Goal: Information Seeking & Learning: Compare options

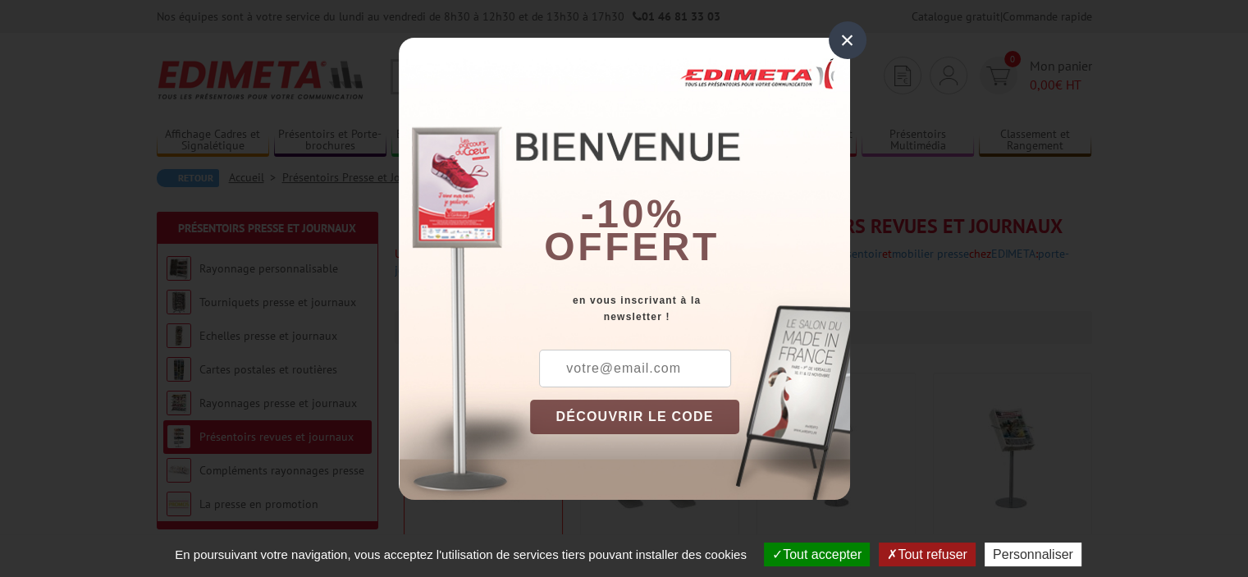
click at [829, 43] on div "×" at bounding box center [848, 40] width 38 height 38
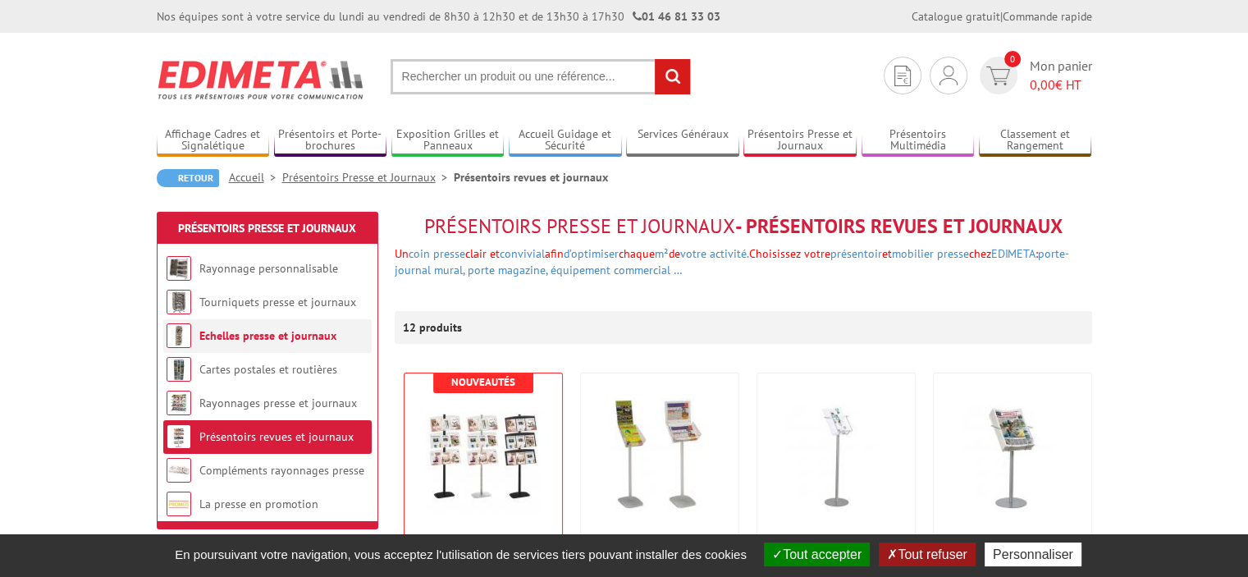
click at [279, 341] on link "Echelles presse et journaux" at bounding box center [267, 335] width 137 height 15
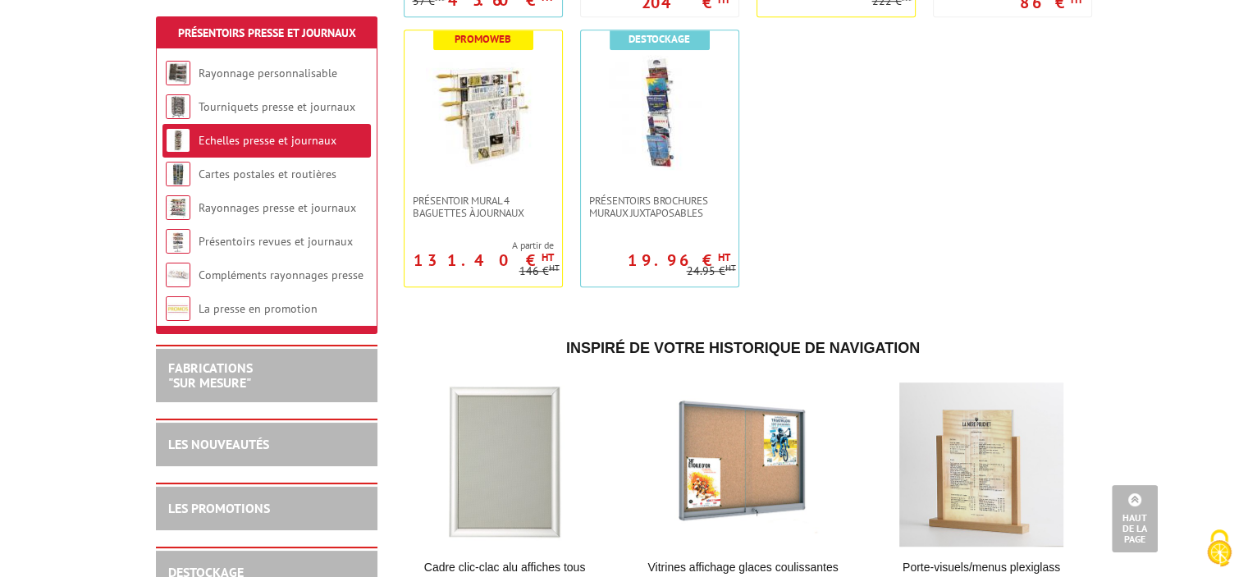
scroll to position [896, 0]
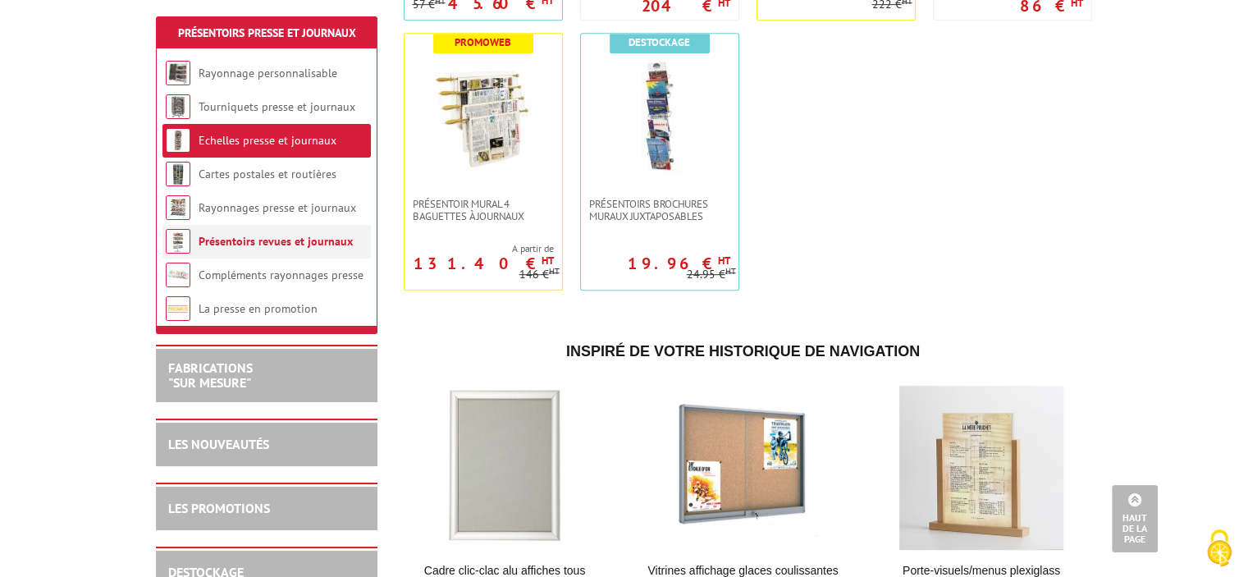
click at [309, 245] on link "Présentoirs revues et journaux" at bounding box center [276, 241] width 154 height 15
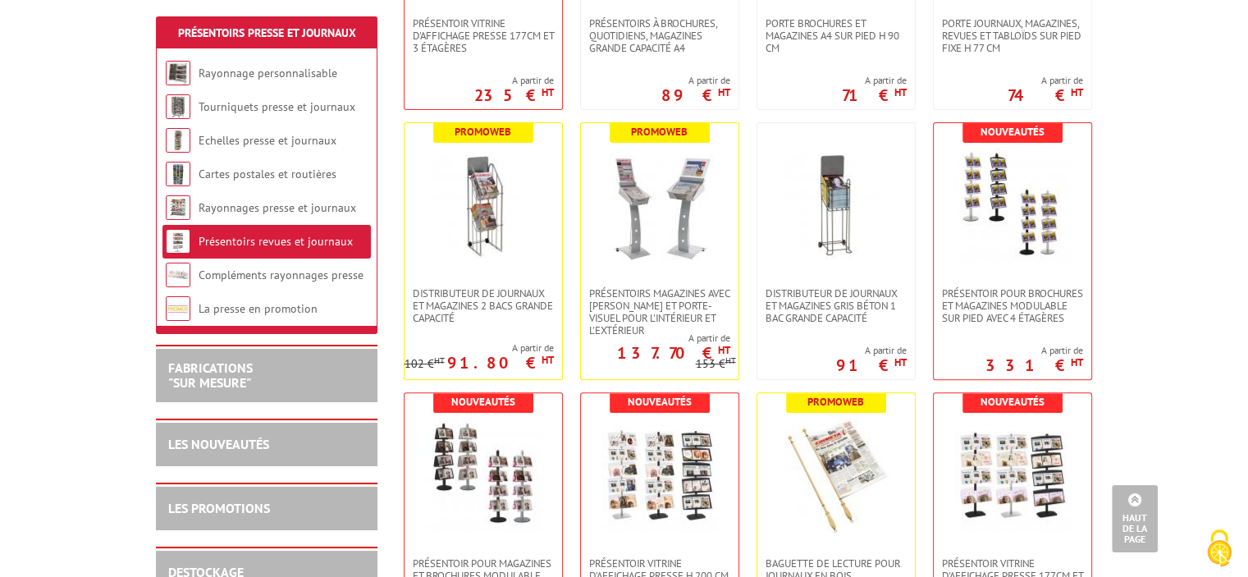
scroll to position [515, 0]
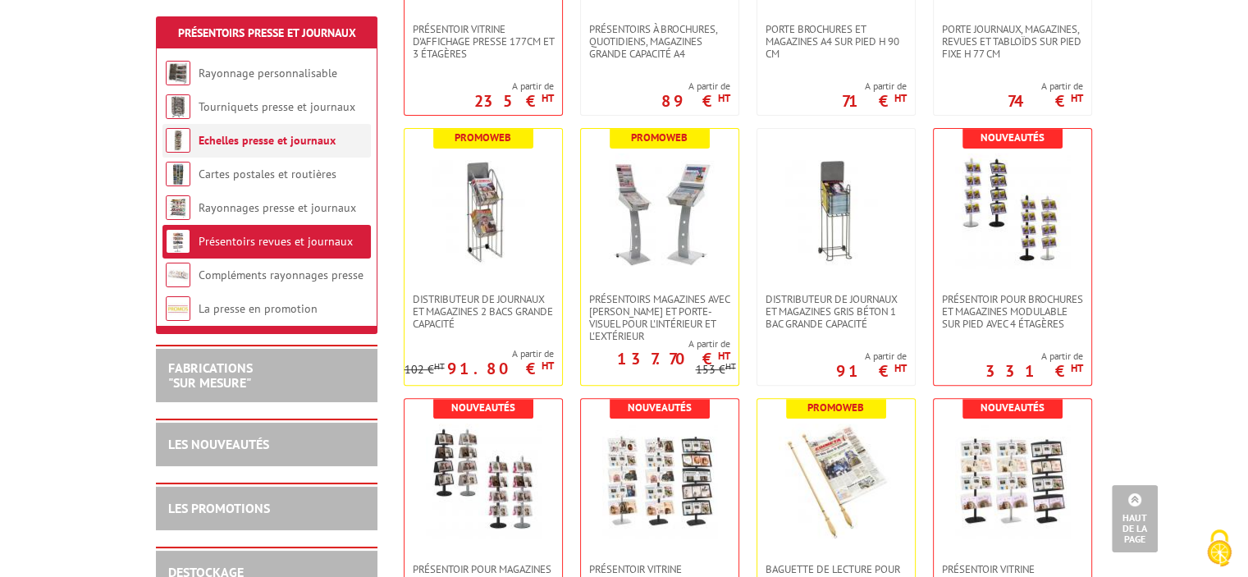
click at [328, 138] on link "Echelles presse et journaux" at bounding box center [267, 140] width 137 height 15
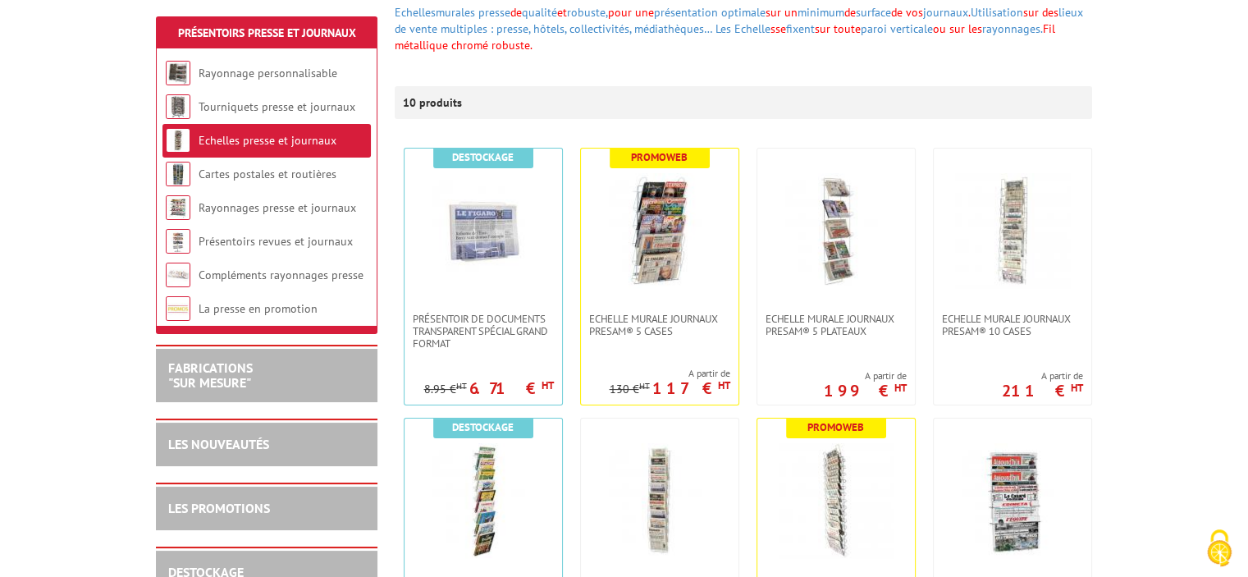
scroll to position [243, 0]
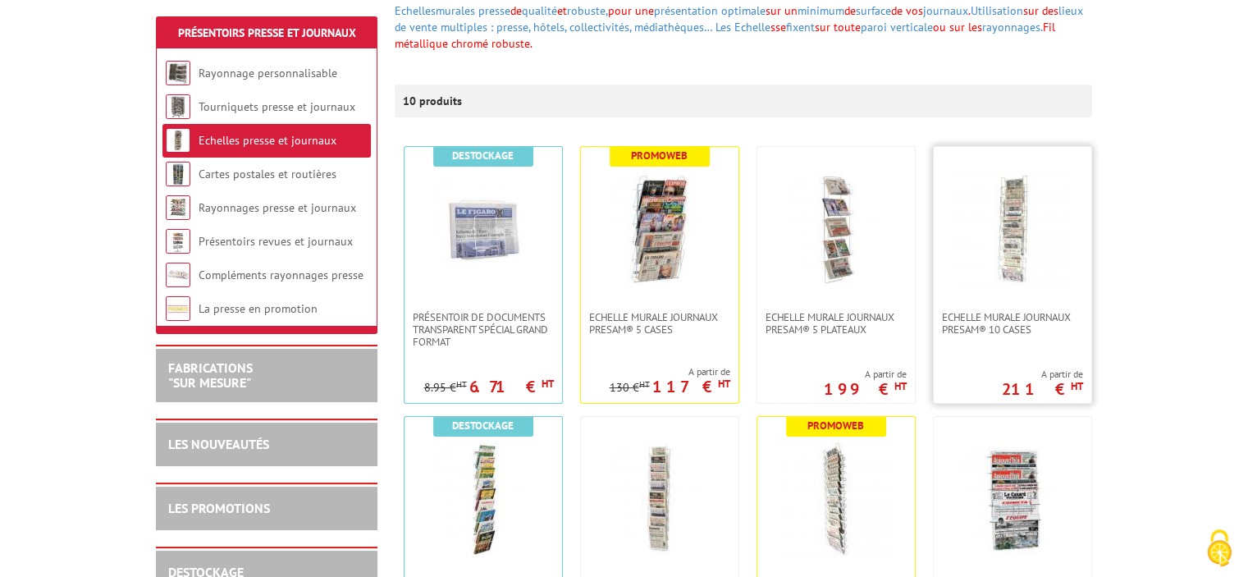
click at [1012, 251] on img at bounding box center [1012, 229] width 115 height 115
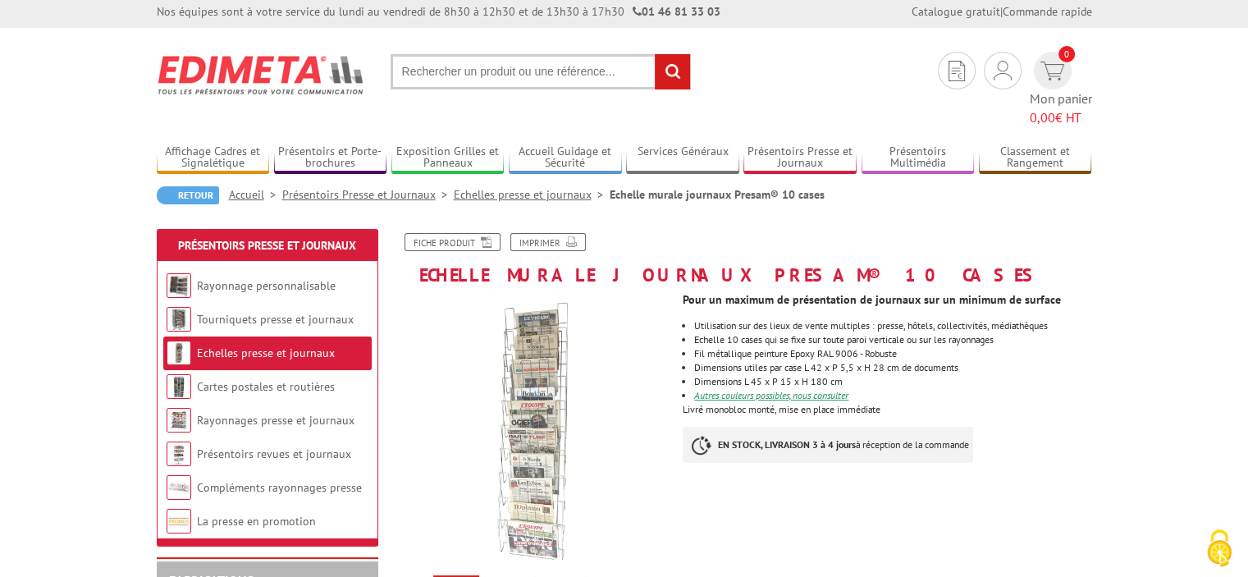
scroll to position [3, 0]
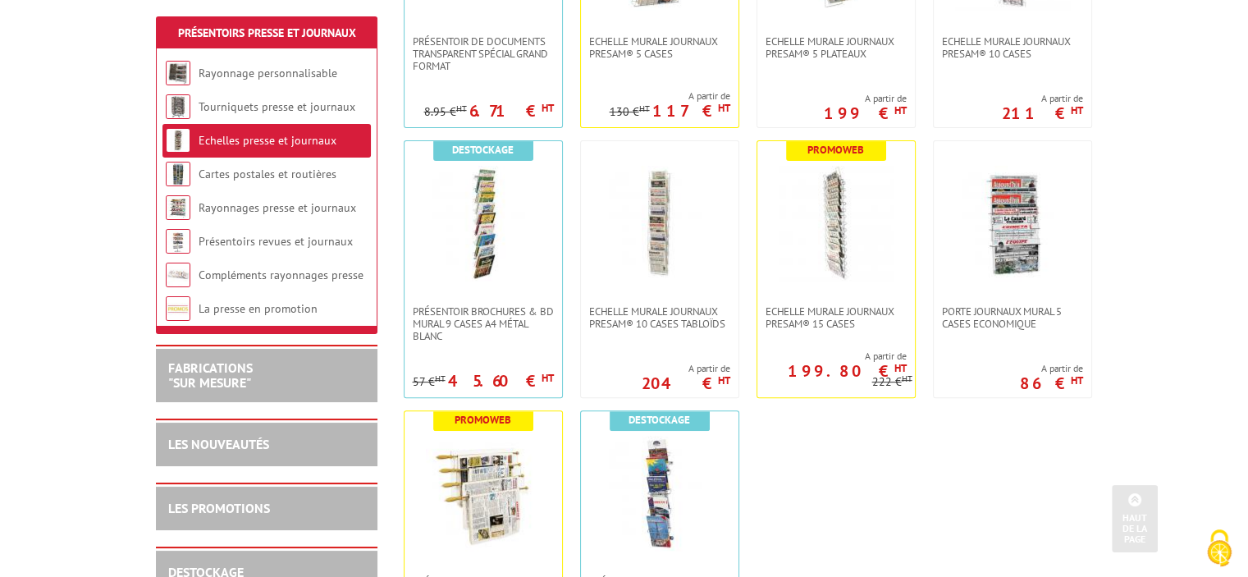
scroll to position [525, 0]
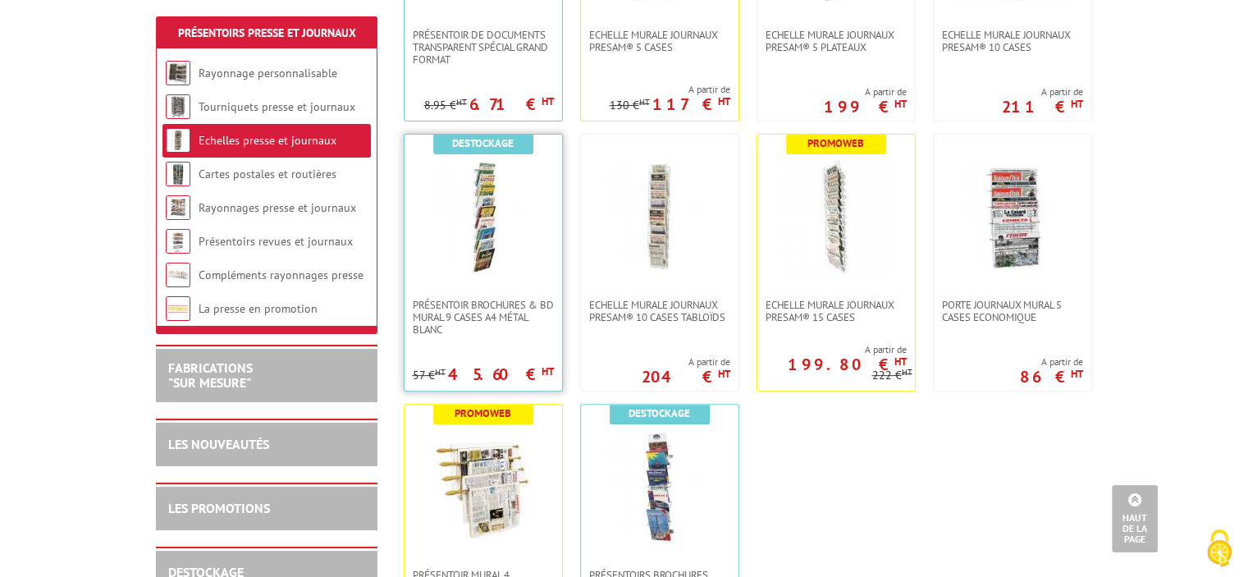
click at [508, 232] on img at bounding box center [483, 216] width 115 height 115
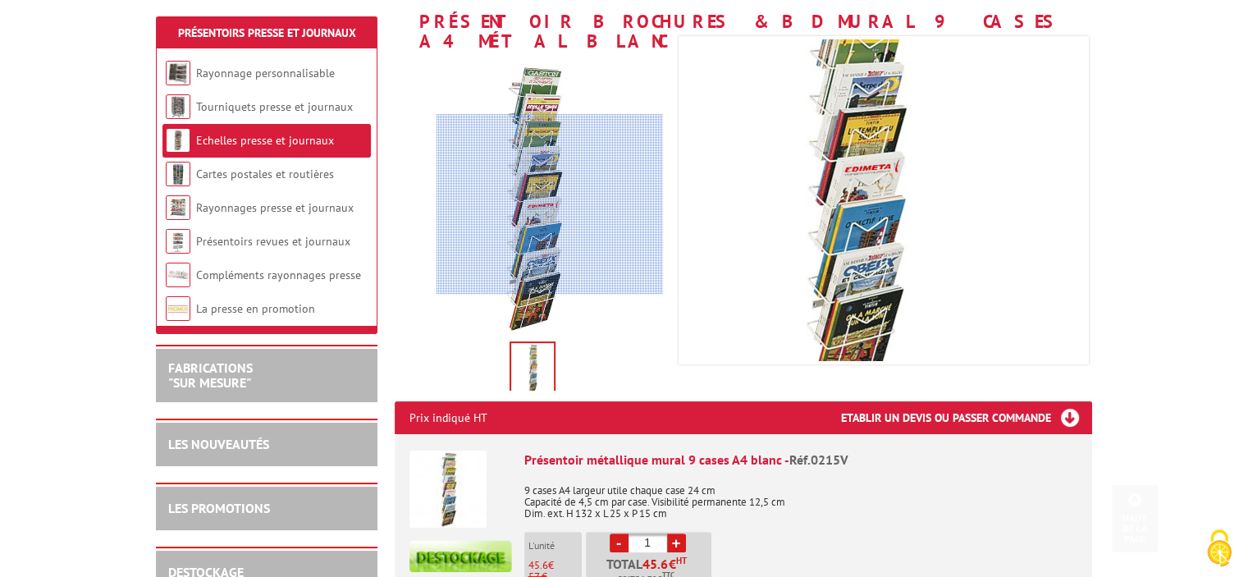
scroll to position [272, 0]
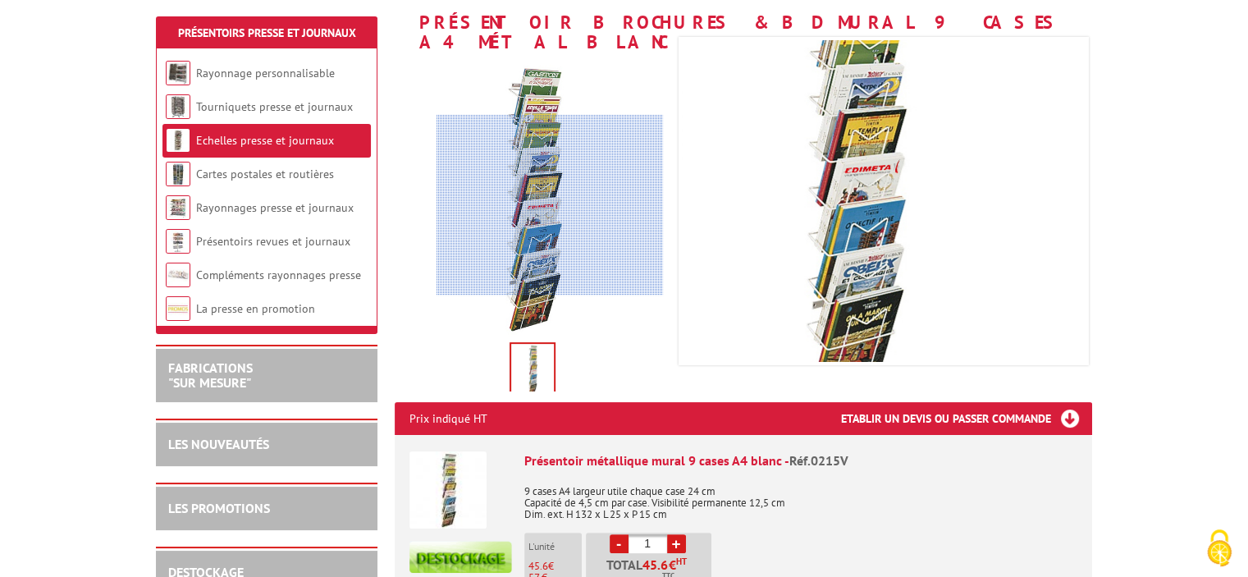
click at [530, 219] on div at bounding box center [550, 205] width 227 height 181
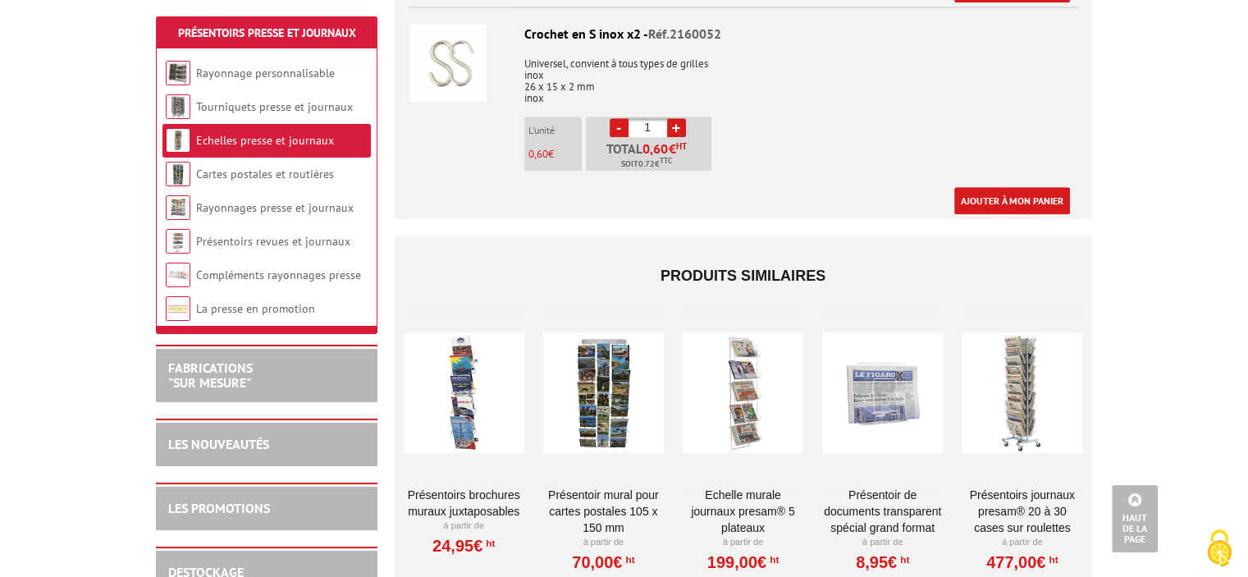
scroll to position [1163, 0]
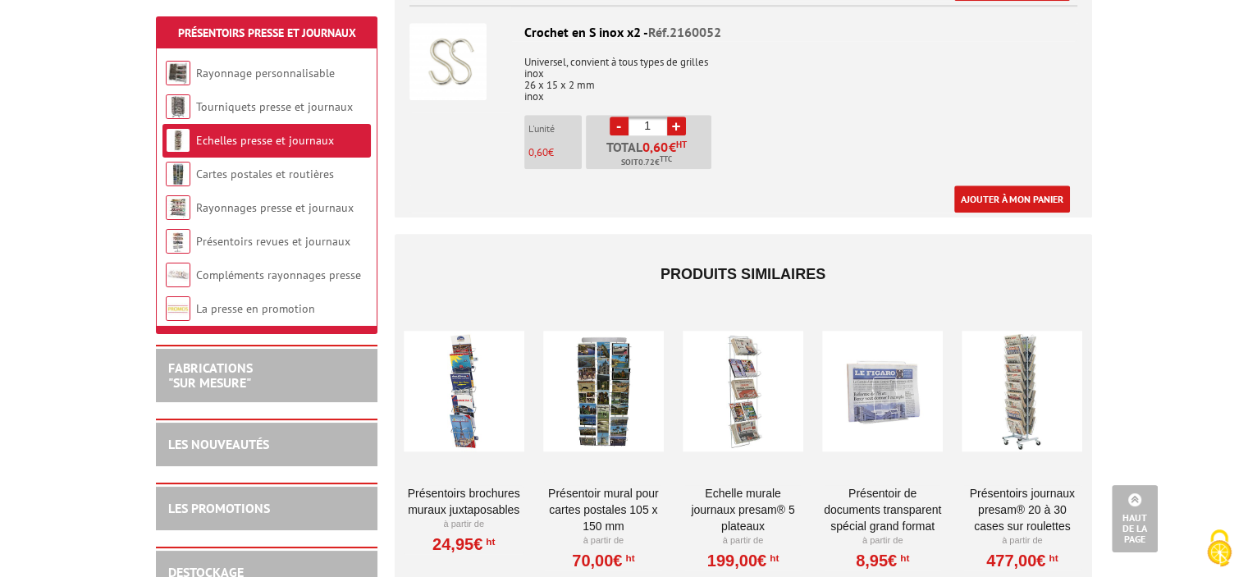
click at [472, 382] on div at bounding box center [464, 391] width 121 height 164
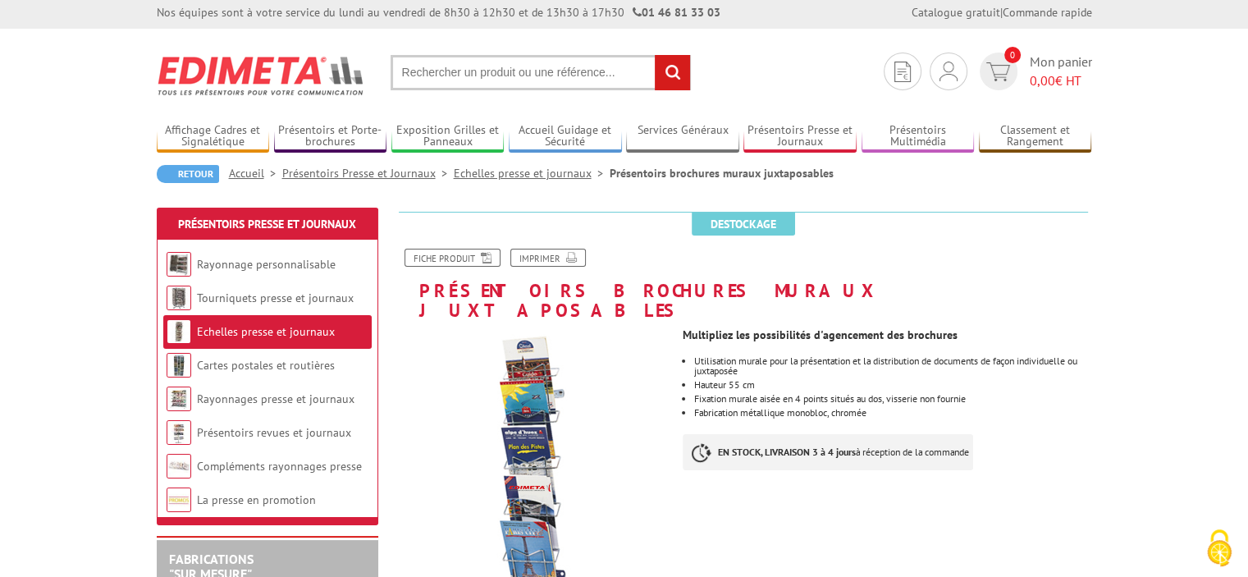
scroll to position [2, 0]
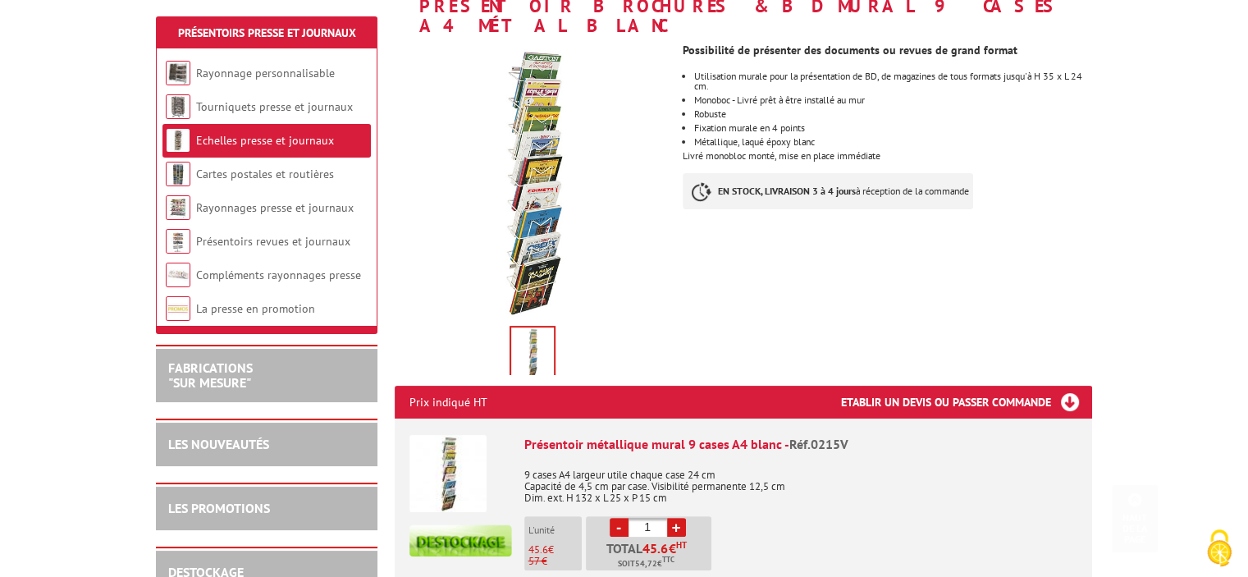
scroll to position [287, 0]
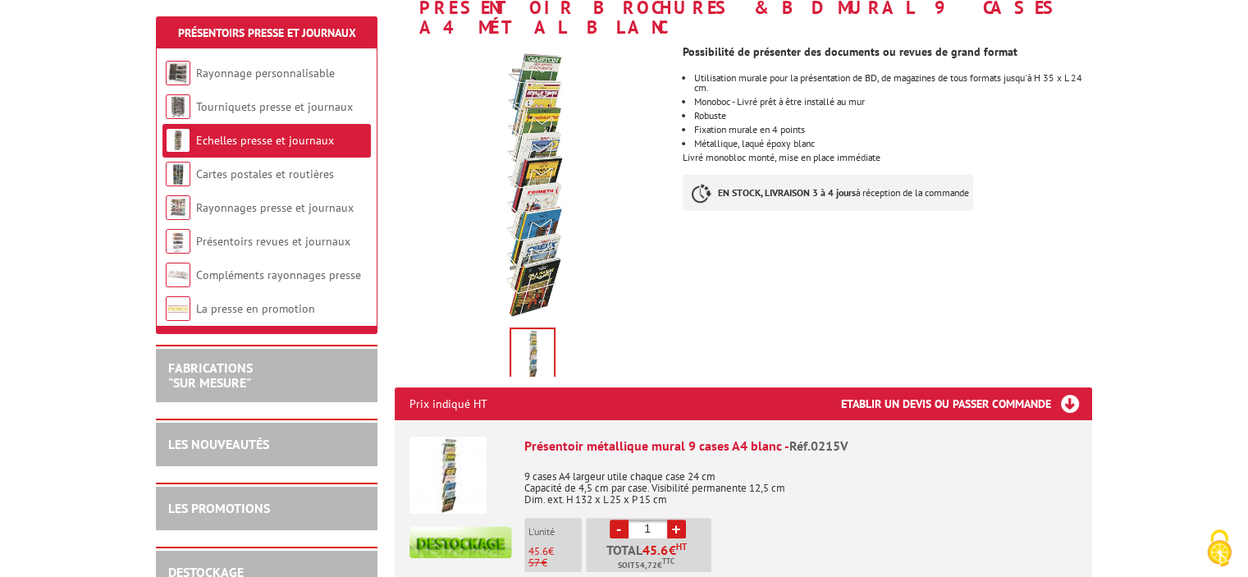
click at [536, 336] on img at bounding box center [532, 354] width 43 height 51
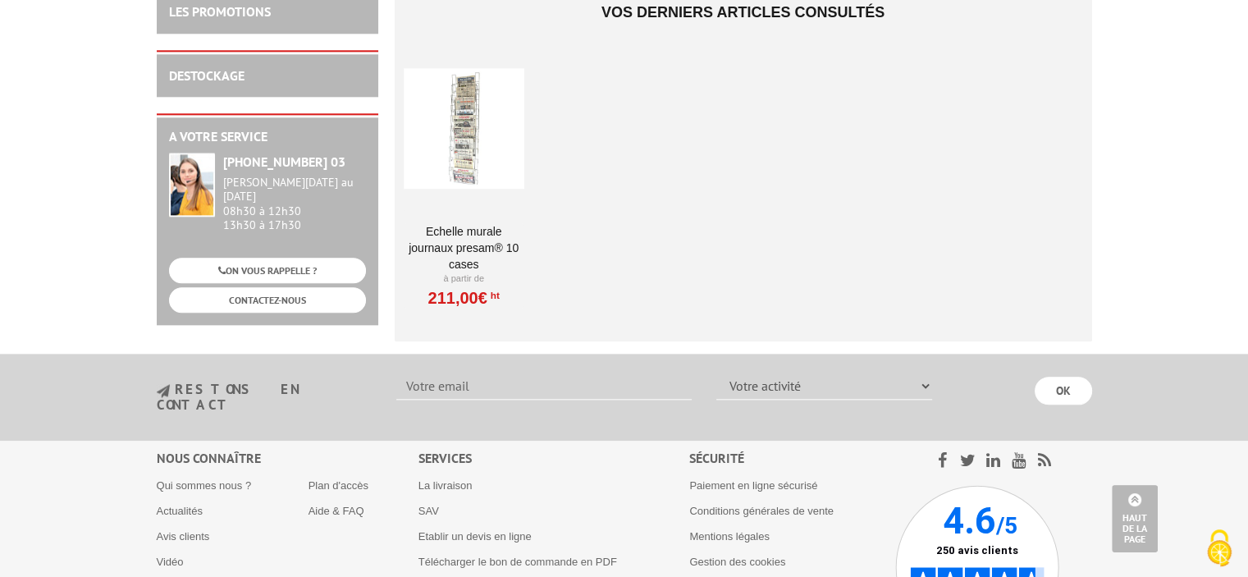
scroll to position [1952, 0]
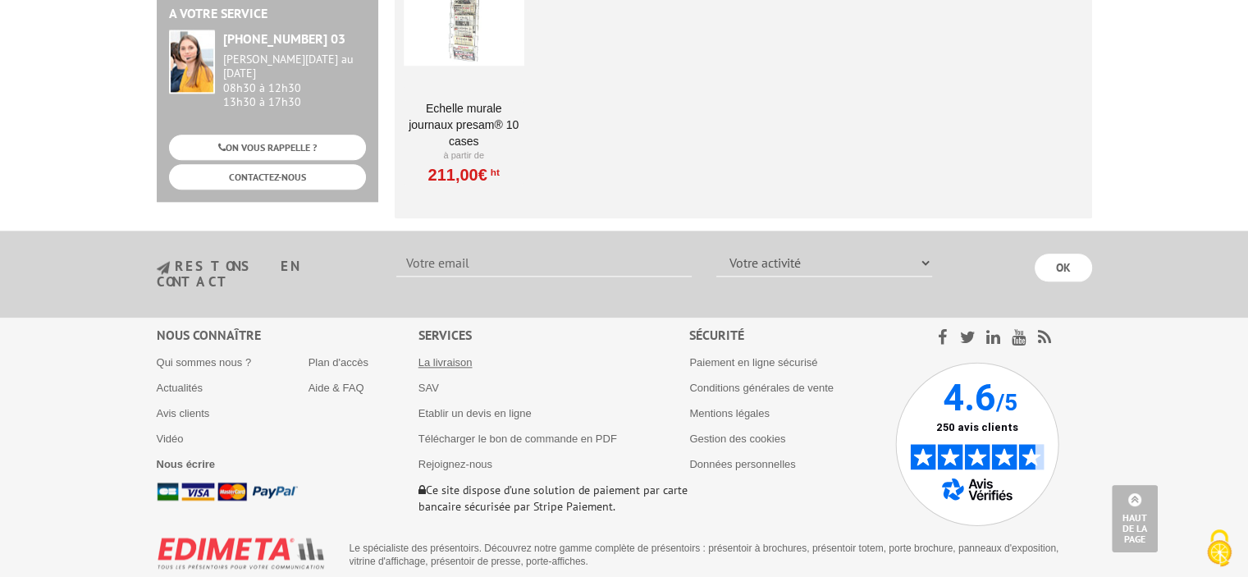
click at [463, 356] on link "La livraison" at bounding box center [446, 362] width 54 height 12
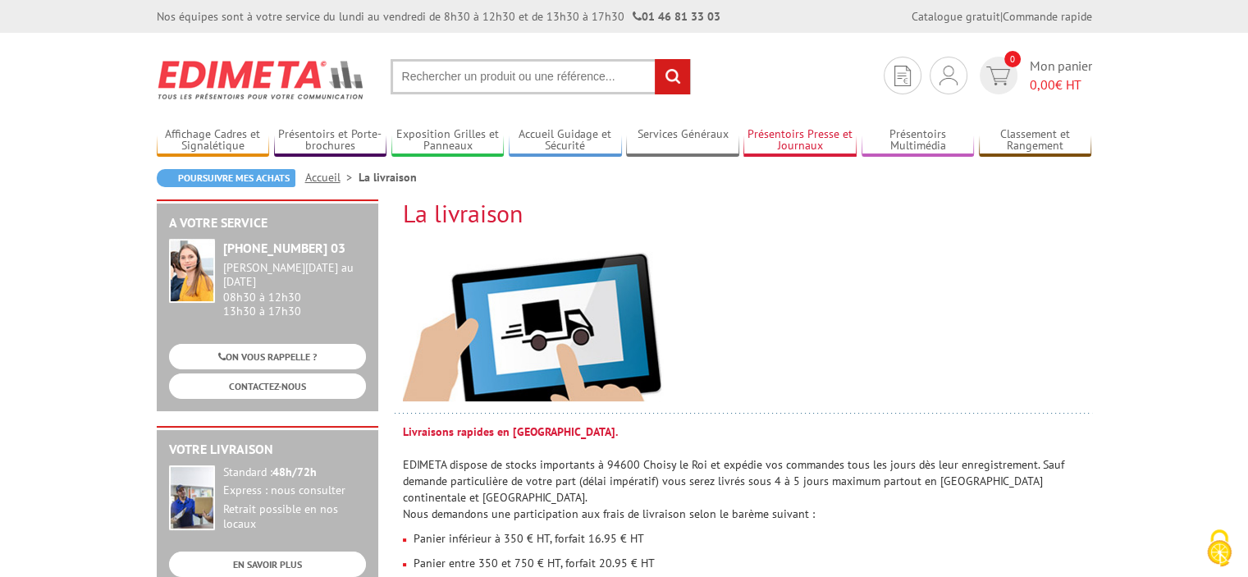
click at [815, 138] on link "Présentoirs Presse et Journaux" at bounding box center [800, 140] width 113 height 27
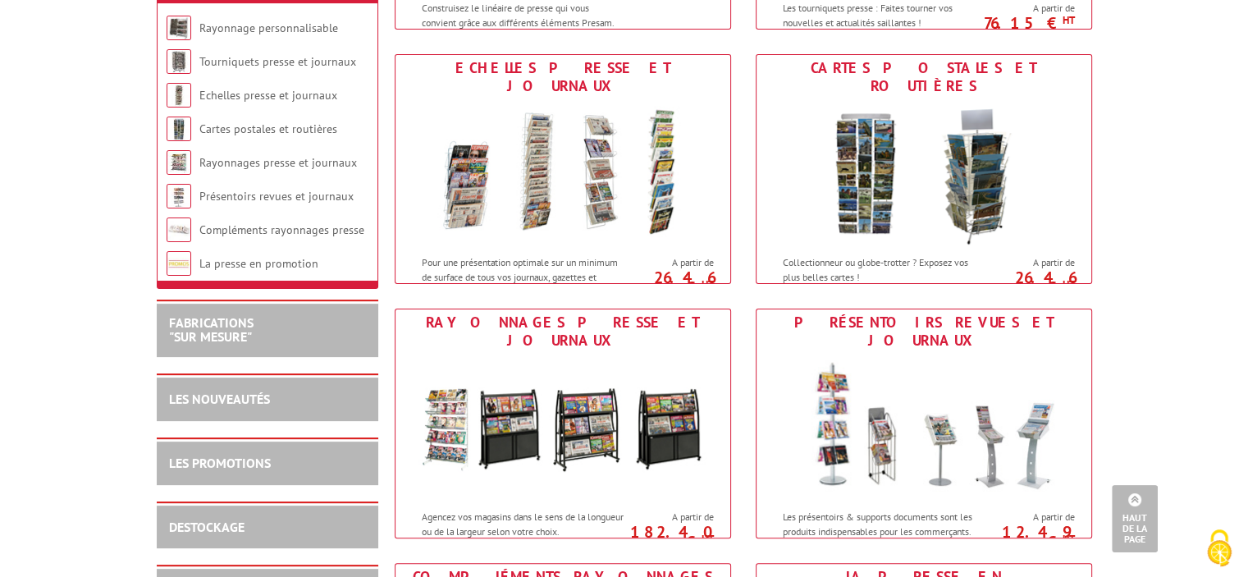
scroll to position [466, 0]
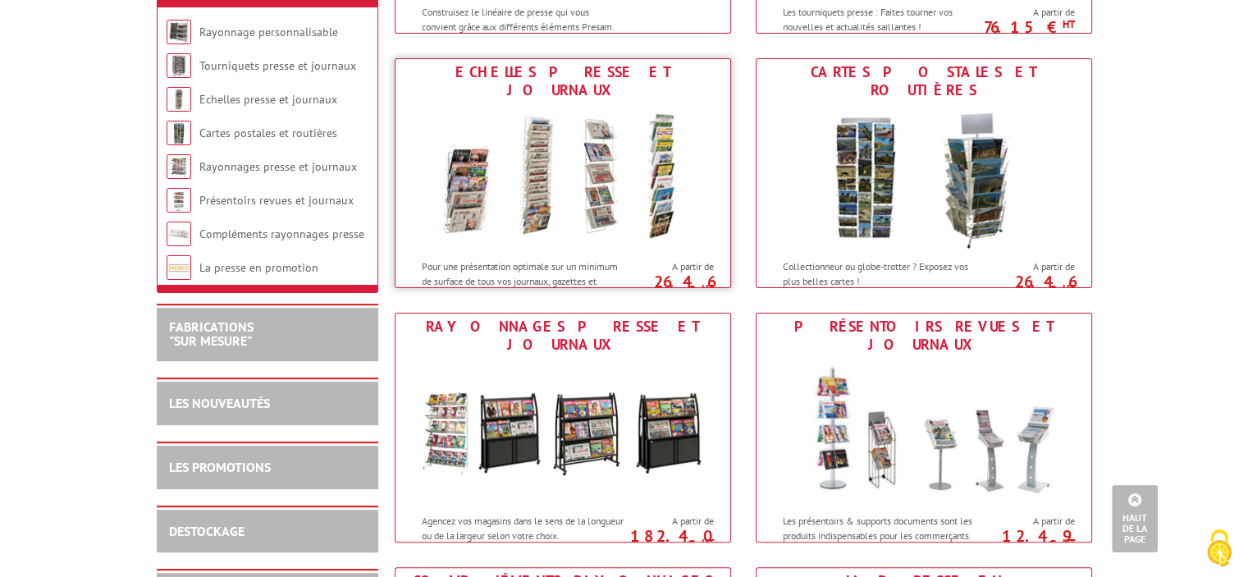
click at [554, 181] on img at bounding box center [563, 177] width 304 height 148
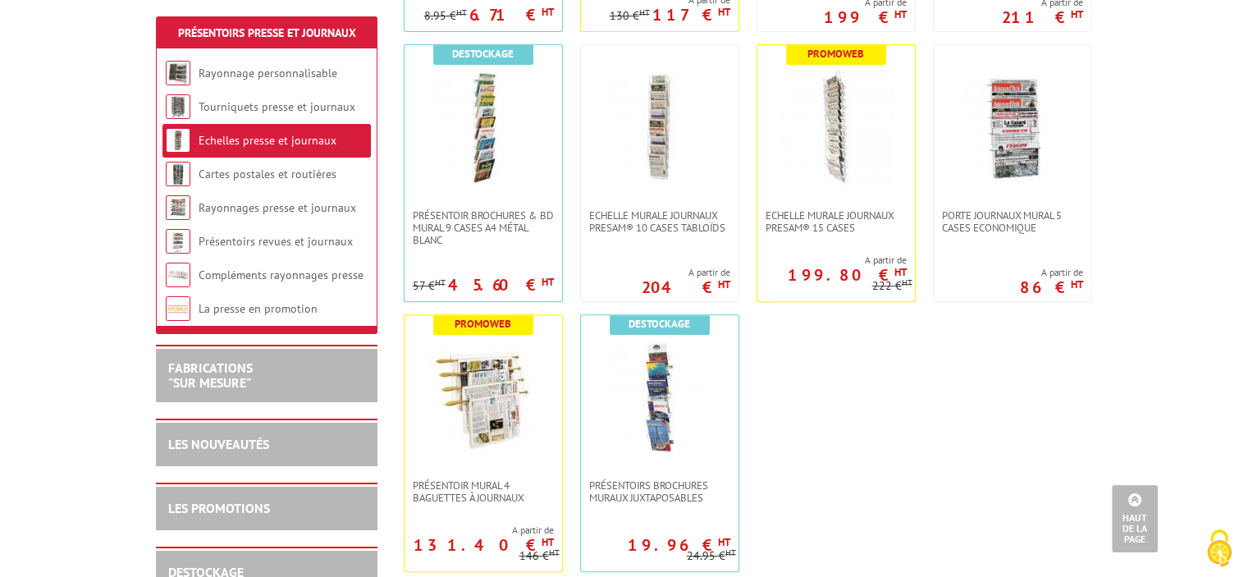
scroll to position [614, 0]
click at [665, 410] on img at bounding box center [659, 398] width 115 height 115
